Goal: Find specific page/section: Find specific page/section

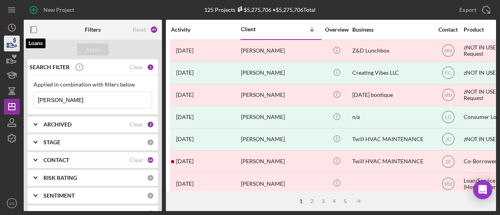
click at [11, 45] on icon "button" at bounding box center [12, 45] width 8 height 4
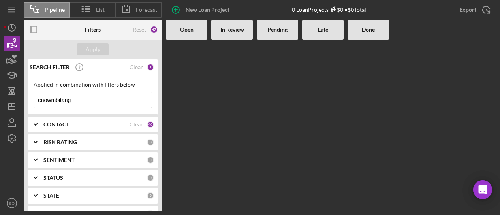
click at [77, 98] on input "enowmbitang" at bounding box center [93, 100] width 118 height 16
type input "e"
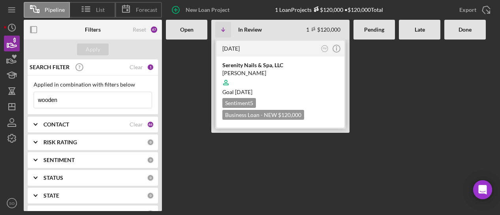
type input "wooden"
click at [321, 74] on div "[PERSON_NAME]" at bounding box center [280, 73] width 116 height 8
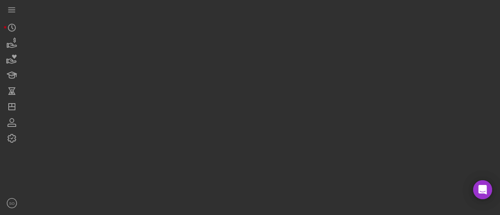
click at [321, 74] on div at bounding box center [260, 105] width 472 height 211
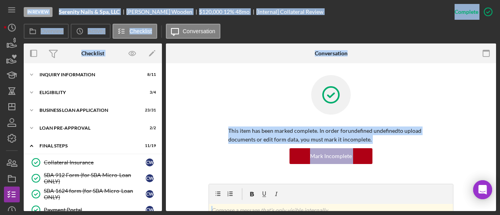
scroll to position [149, 0]
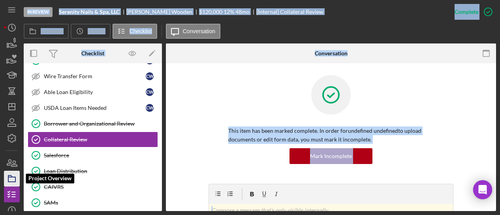
click at [14, 180] on icon "button" at bounding box center [12, 179] width 20 height 20
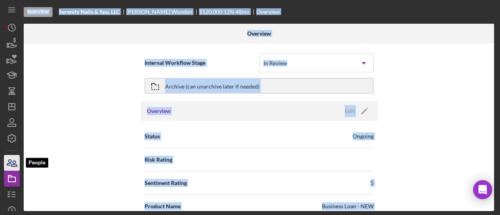
click at [9, 165] on icon "button" at bounding box center [9, 163] width 4 height 6
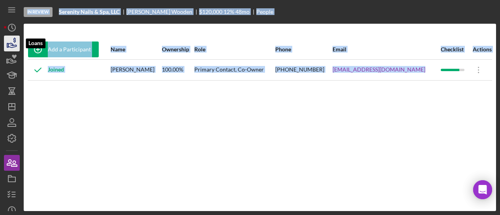
click at [9, 47] on icon "button" at bounding box center [12, 45] width 8 height 4
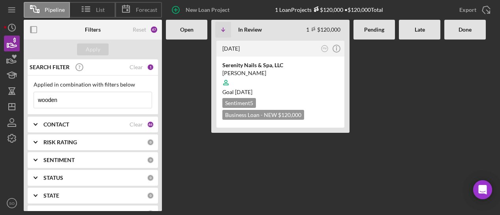
click at [77, 99] on input "wooden" at bounding box center [93, 100] width 118 height 16
type input "w"
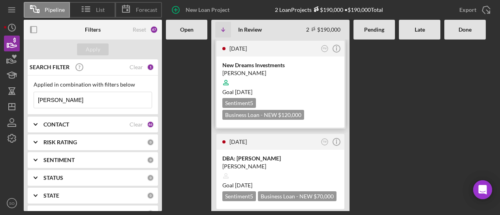
type input "[PERSON_NAME]"
click at [304, 86] on div at bounding box center [280, 82] width 116 height 15
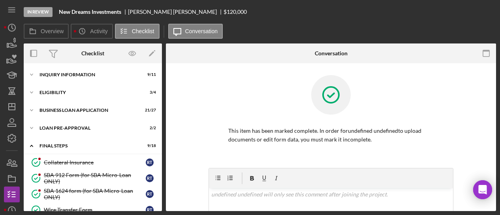
scroll to position [133, 0]
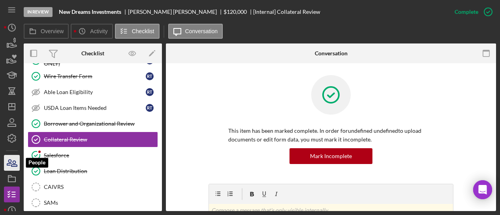
click at [16, 165] on icon "button" at bounding box center [12, 163] width 20 height 20
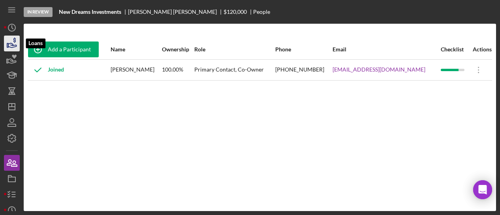
click at [8, 49] on icon "button" at bounding box center [12, 44] width 20 height 20
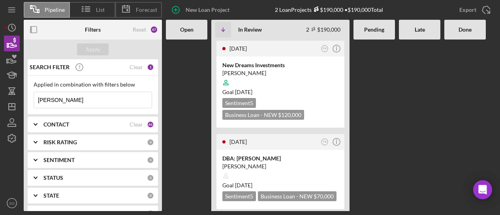
click at [59, 103] on input "[PERSON_NAME]" at bounding box center [93, 100] width 118 height 16
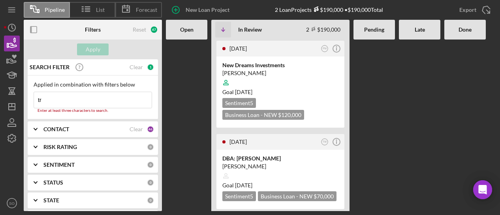
type input "t"
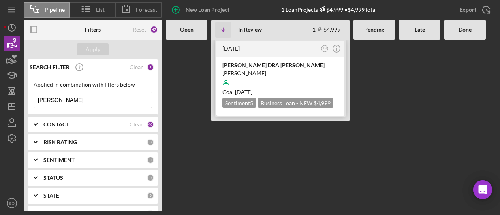
type input "[PERSON_NAME]"
click at [285, 83] on div at bounding box center [280, 82] width 116 height 15
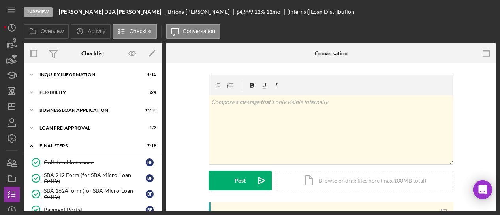
scroll to position [180, 0]
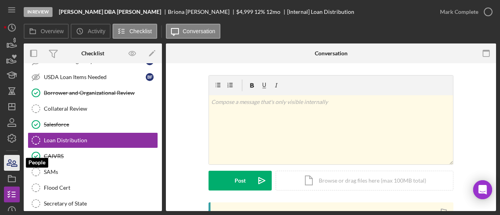
click at [17, 158] on icon "button" at bounding box center [12, 163] width 20 height 20
